Goal: Transaction & Acquisition: Purchase product/service

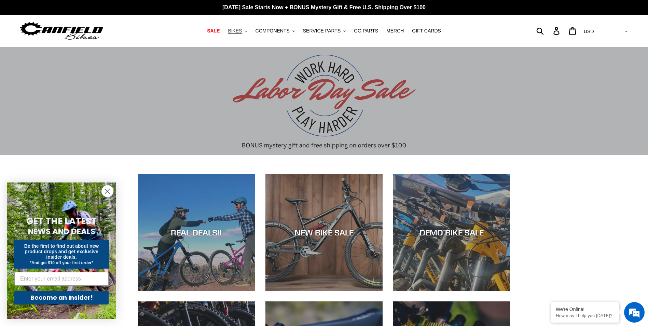
click at [242, 31] on span "BIKES" at bounding box center [235, 31] width 14 height 6
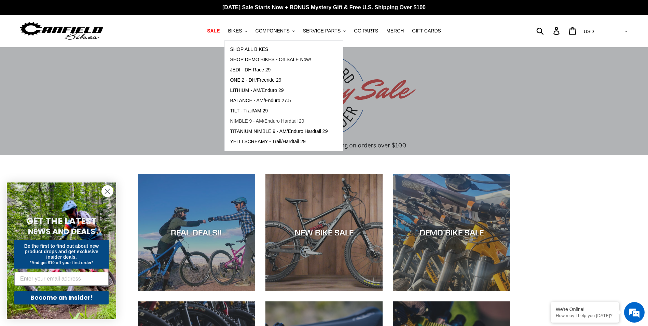
click at [270, 124] on span "NIMBLE 9 - AM/Enduro Hardtail 29" at bounding box center [267, 121] width 74 height 6
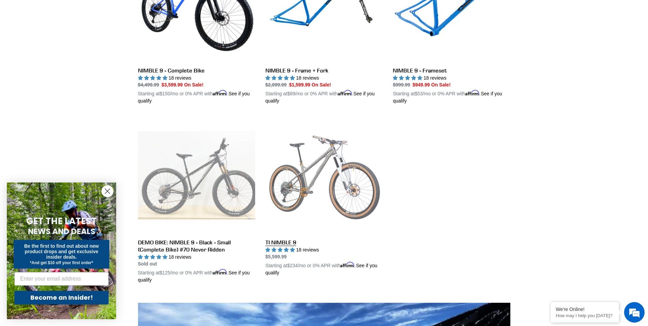
scroll to position [103, 0]
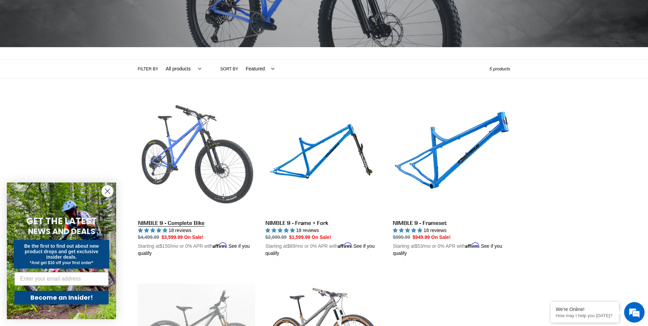
click at [187, 154] on link "NIMBLE 9 - Complete Bike" at bounding box center [196, 177] width 117 height 160
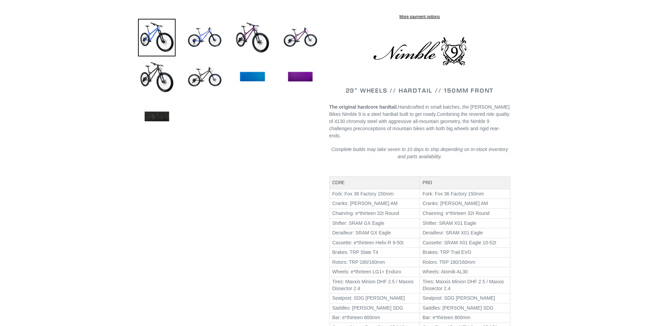
select select "highest-rating"
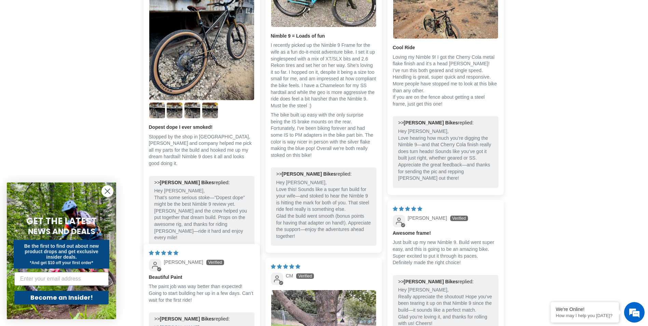
scroll to position [1503, 0]
